Goal: Task Accomplishment & Management: Use online tool/utility

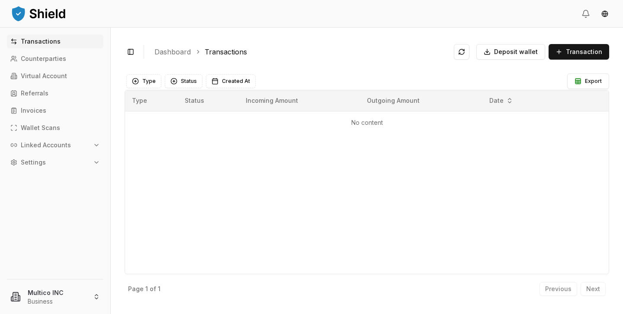
click at [40, 39] on p "Transactions" at bounding box center [41, 41] width 40 height 6
click at [523, 52] on span "Deposit wallet" at bounding box center [516, 52] width 44 height 9
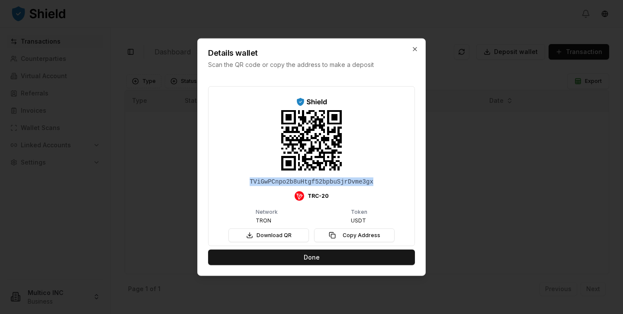
drag, startPoint x: 248, startPoint y: 181, endPoint x: 384, endPoint y: 188, distance: 136.4
click at [384, 188] on div "TViGwPCnpo2b8uHtgf52bpbuSjrDvme3gx TRC-20 Network TRON Token USDT Download QR C…" at bounding box center [311, 167] width 185 height 149
click at [351, 235] on button "Copy Address" at bounding box center [354, 236] width 80 height 14
click at [359, 243] on div "TViGwPCnpo2b8uHtgf52bpbuSjrDvme3gx TRC-20 Network TRON Token USDT Download QR C…" at bounding box center [311, 166] width 207 height 160
click at [359, 241] on button "Copy Address" at bounding box center [354, 236] width 80 height 14
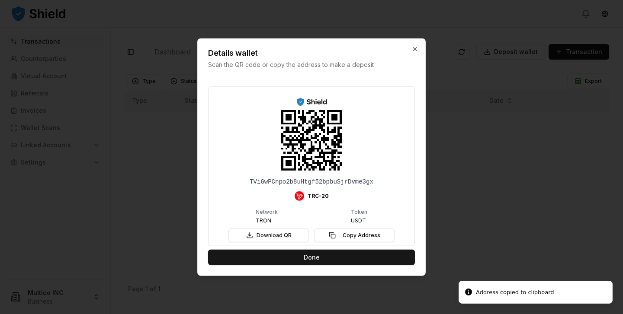
drag, startPoint x: 359, startPoint y: 241, endPoint x: 409, endPoint y: 106, distance: 143.4
click at [361, 237] on button "Copy Address" at bounding box center [354, 236] width 80 height 14
